Goal: Task Accomplishment & Management: Manage account settings

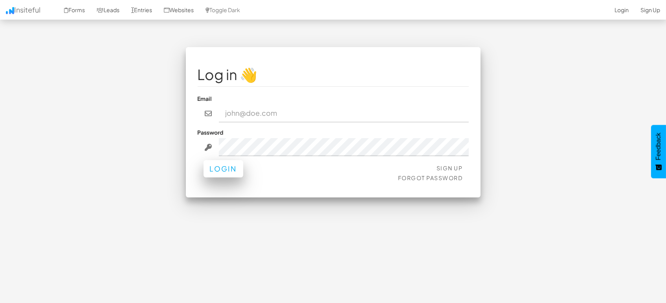
type input "[EMAIL_ADDRESS][DOMAIN_NAME]"
click at [217, 173] on button "Login" at bounding box center [223, 168] width 40 height 17
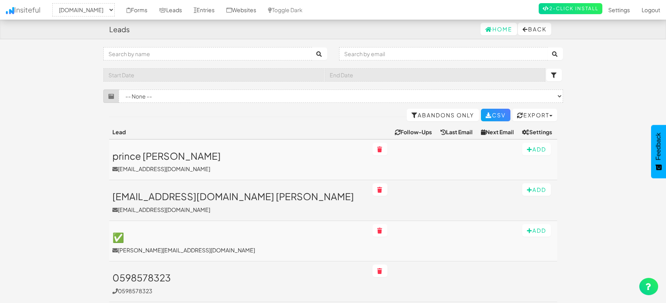
select select "1505"
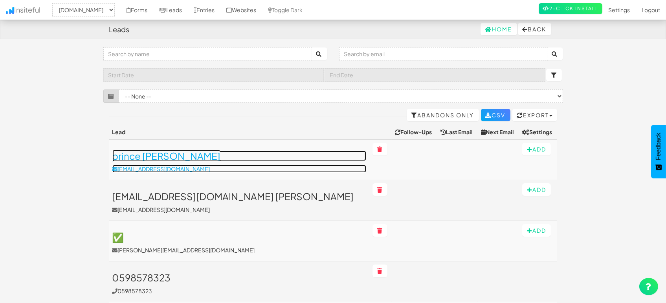
click at [142, 158] on h3 "prince [PERSON_NAME]" at bounding box center [239, 156] width 254 height 10
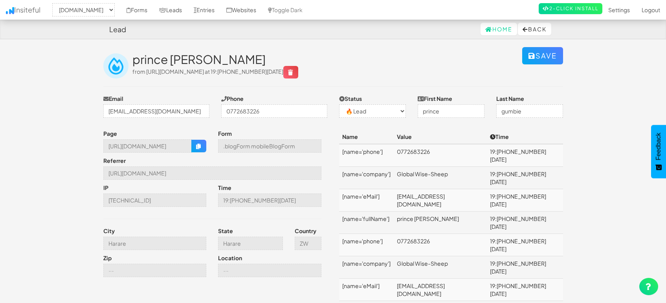
select select "1505"
select select "0"
click at [197, 145] on icon "button" at bounding box center [198, 146] width 5 height 5
click at [179, 9] on link "Leads" at bounding box center [170, 10] width 35 height 20
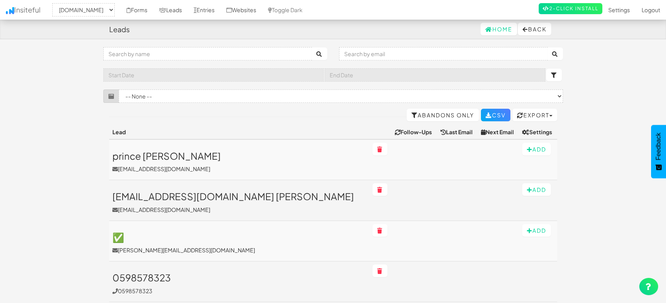
select select "1505"
